Goal: Contribute content

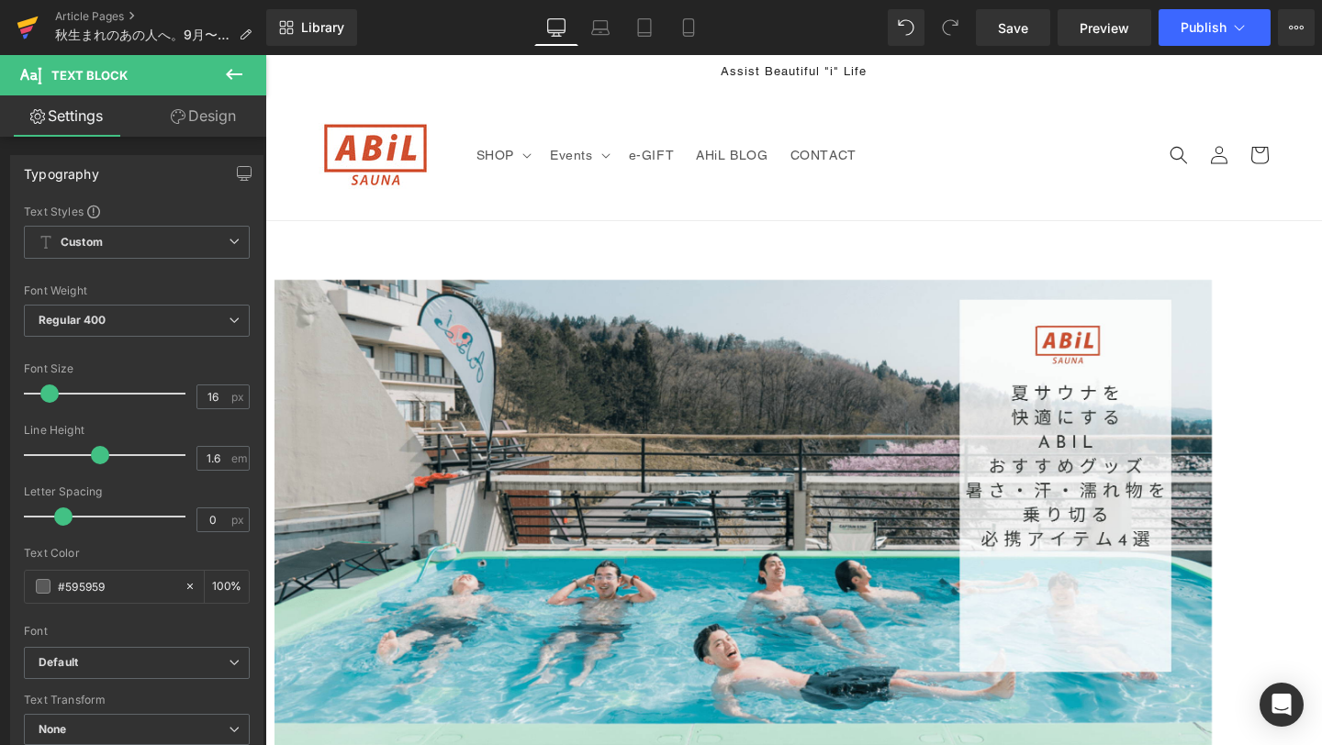
click at [28, 40] on icon at bounding box center [28, 28] width 22 height 46
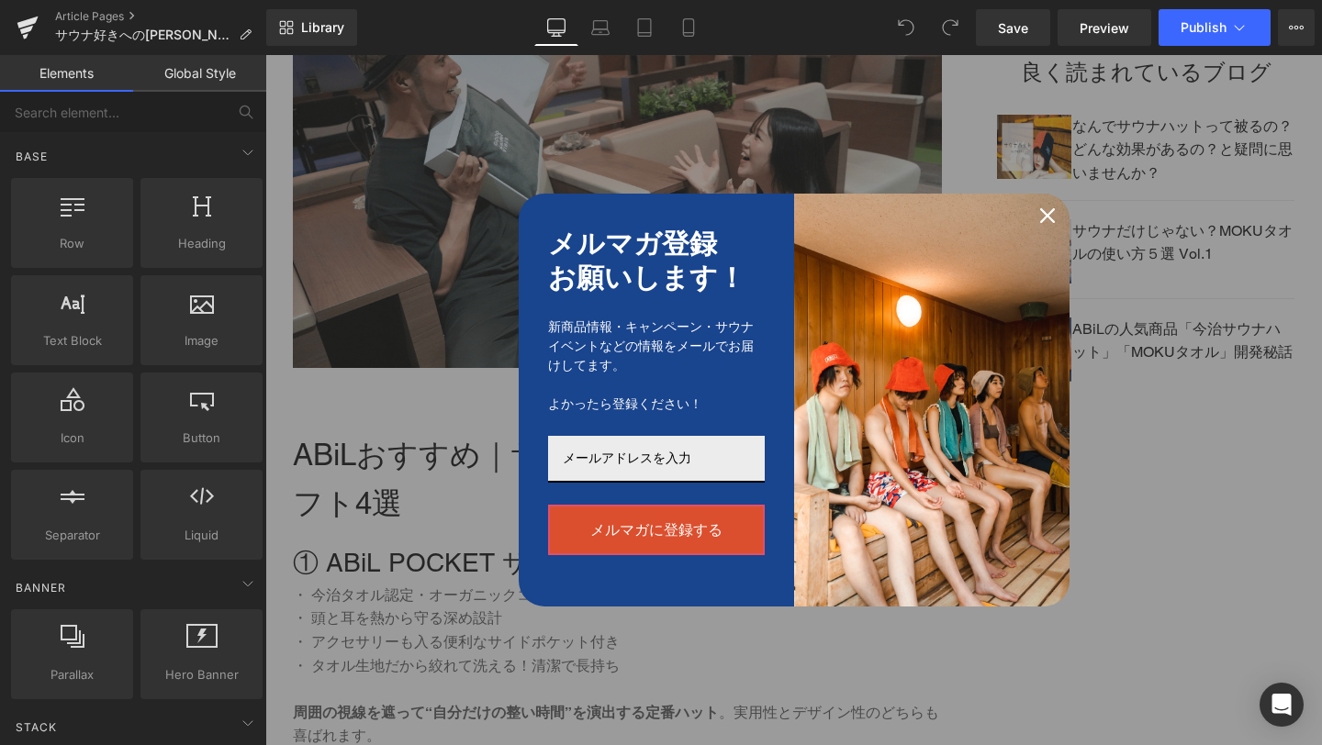
scroll to position [567, 0]
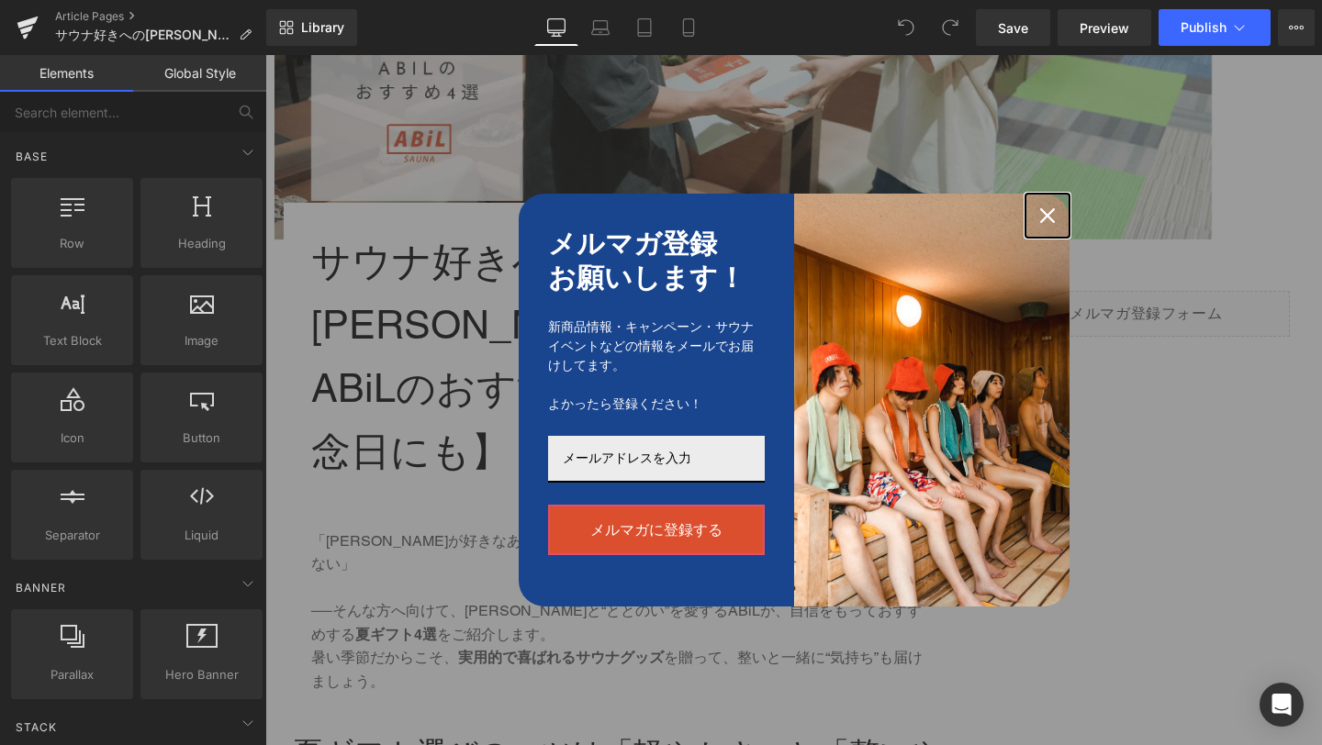
click at [1047, 217] on icon "close icon" at bounding box center [1047, 215] width 15 height 15
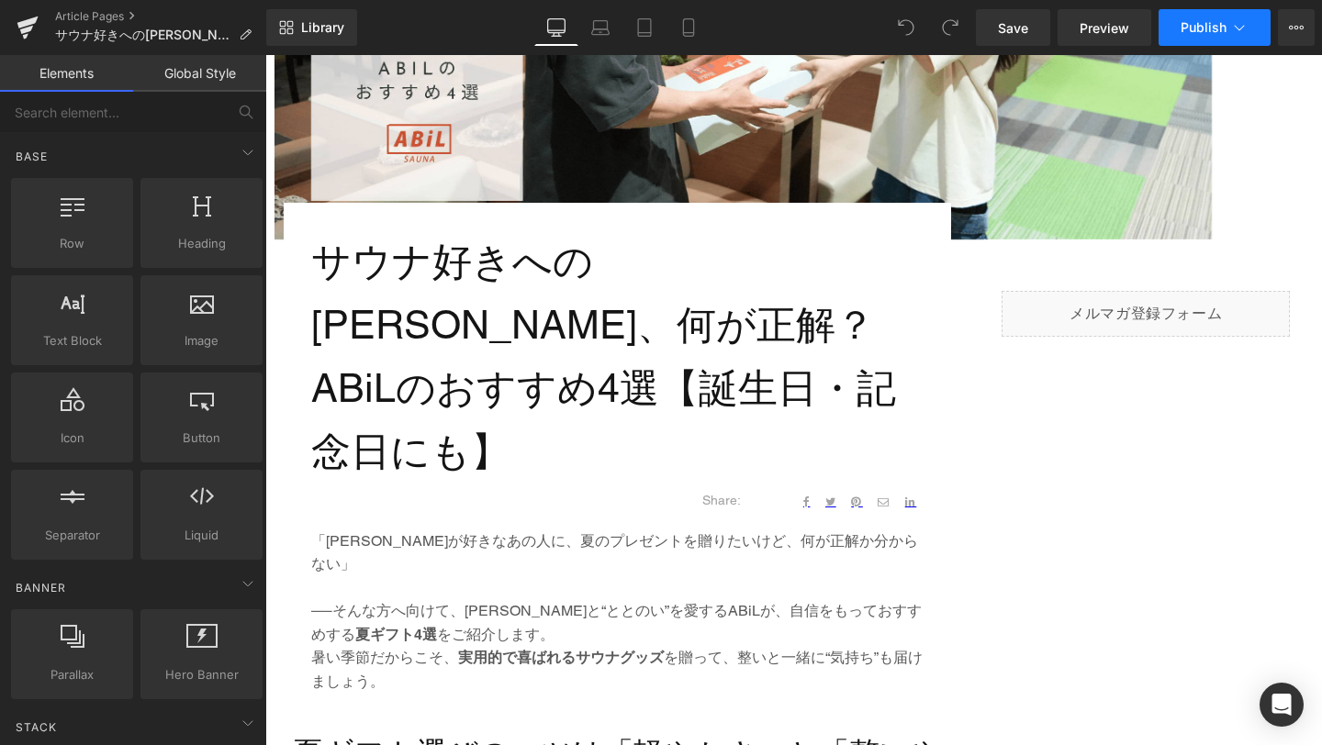
click at [1194, 33] on span "Publish" at bounding box center [1204, 27] width 46 height 15
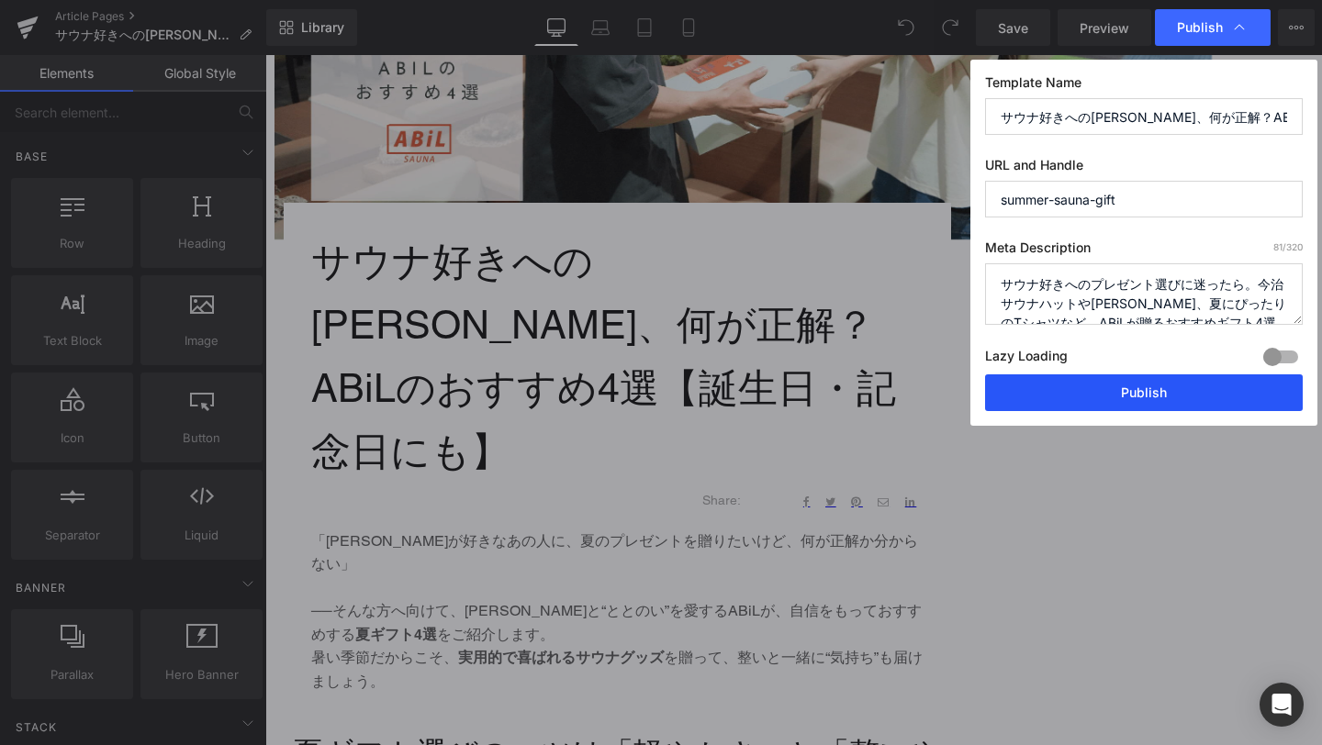
click at [1105, 386] on button "Publish" at bounding box center [1144, 393] width 318 height 37
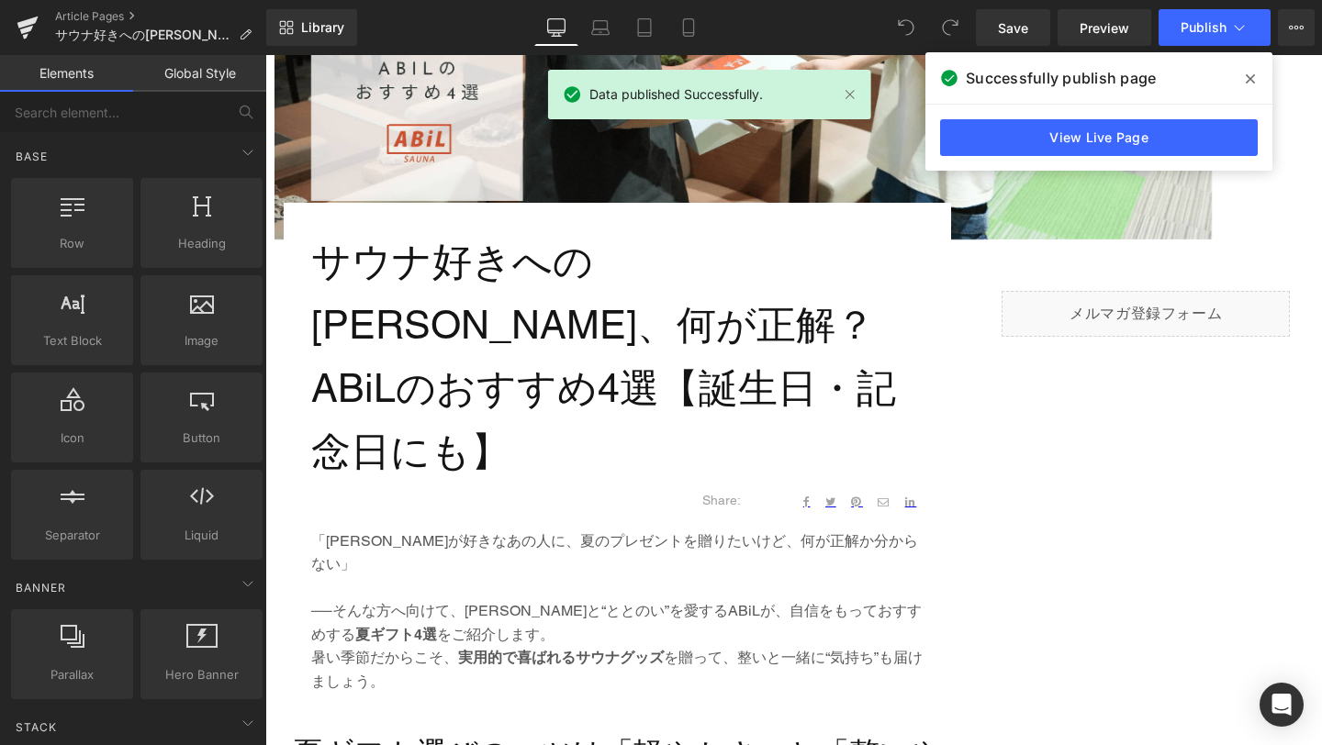
click at [1252, 81] on icon at bounding box center [1250, 78] width 9 height 9
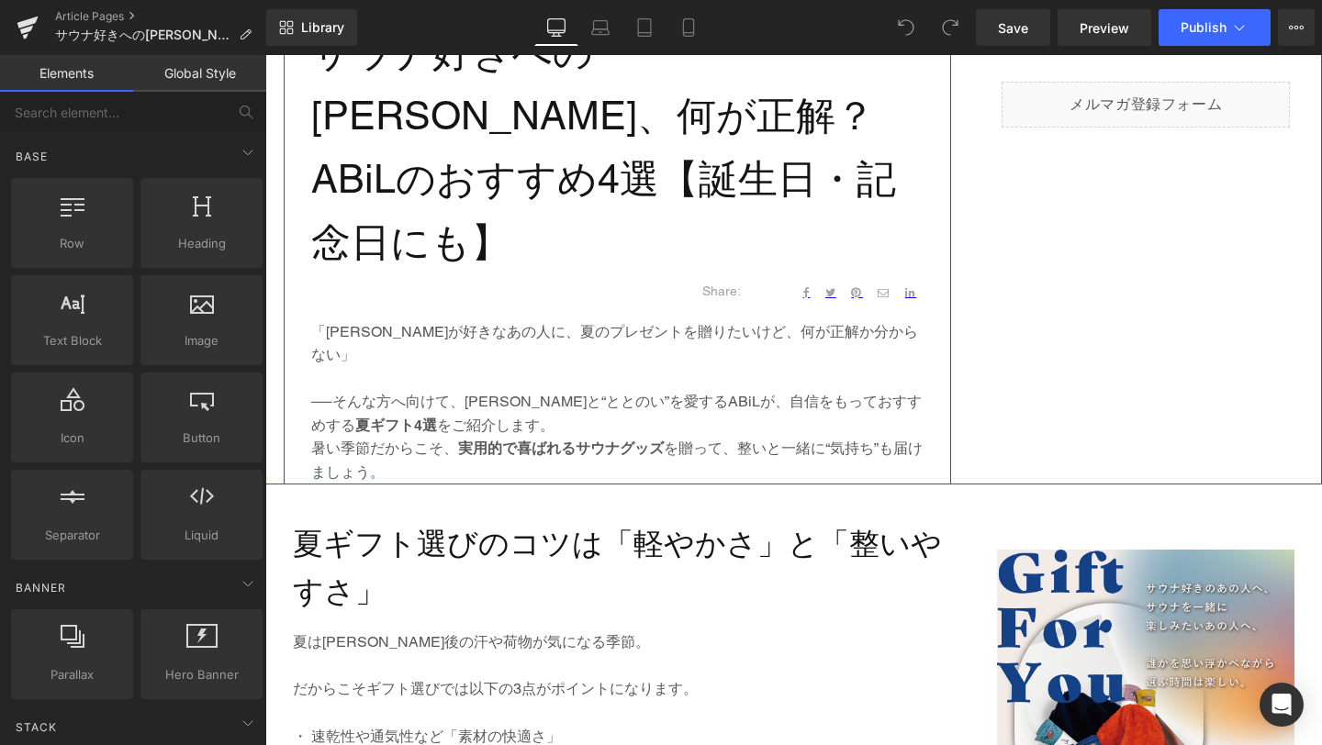
scroll to position [811, 0]
